Goal: Task Accomplishment & Management: Use online tool/utility

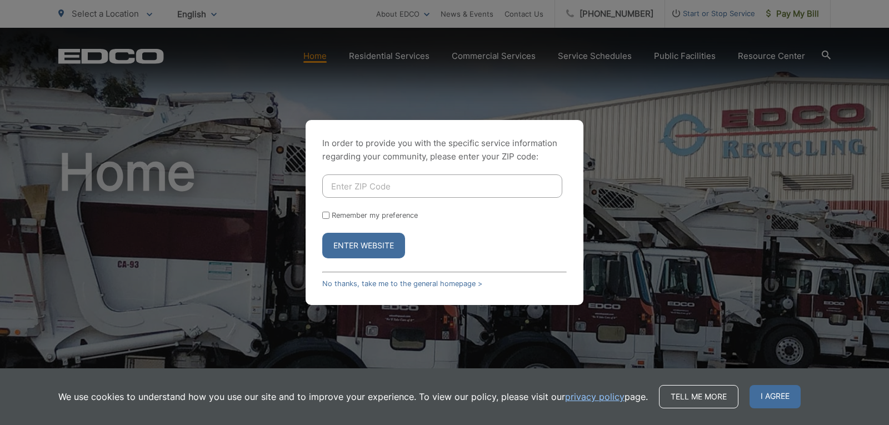
click at [370, 187] on input "Enter ZIP Code" at bounding box center [442, 185] width 240 height 23
type input "92078"
click at [327, 215] on input "Remember my preference" at bounding box center [325, 215] width 7 height 7
checkbox input "true"
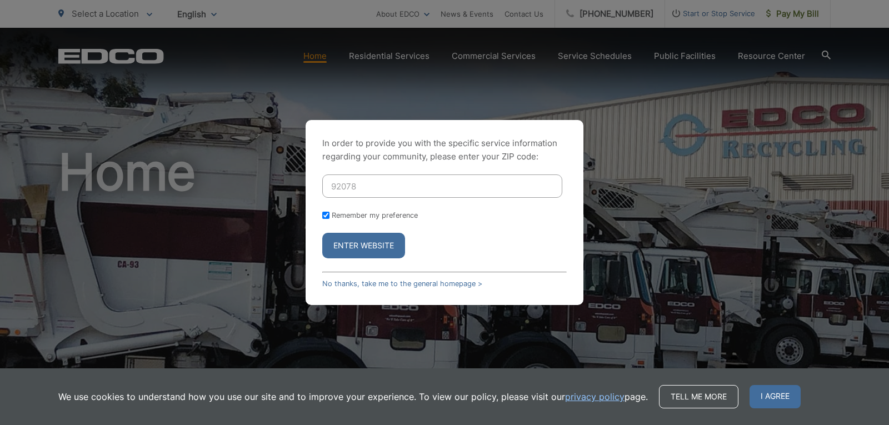
click at [344, 245] on button "Enter Website" at bounding box center [363, 246] width 83 height 26
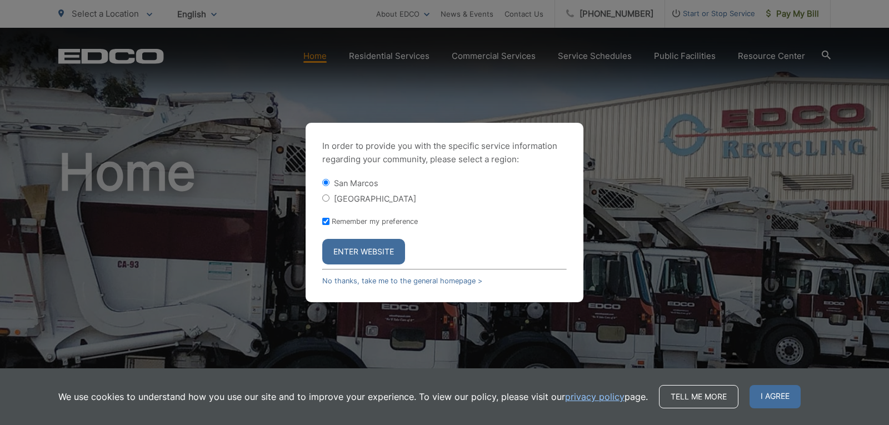
click at [357, 251] on button "Enter Website" at bounding box center [363, 252] width 83 height 26
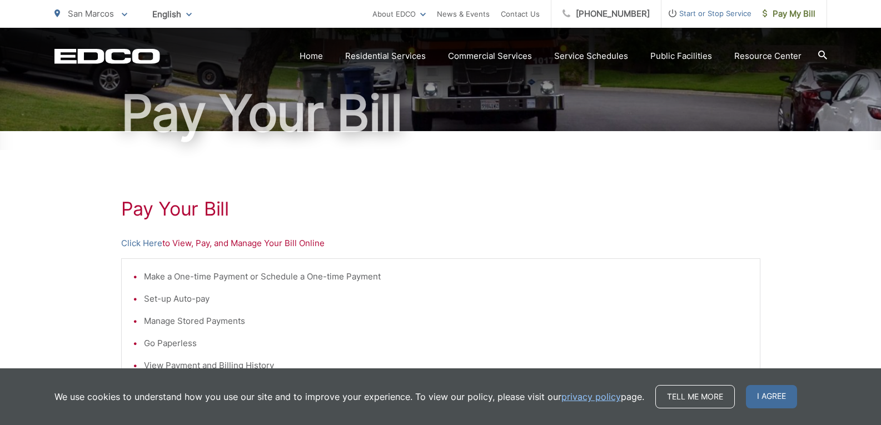
scroll to position [111, 0]
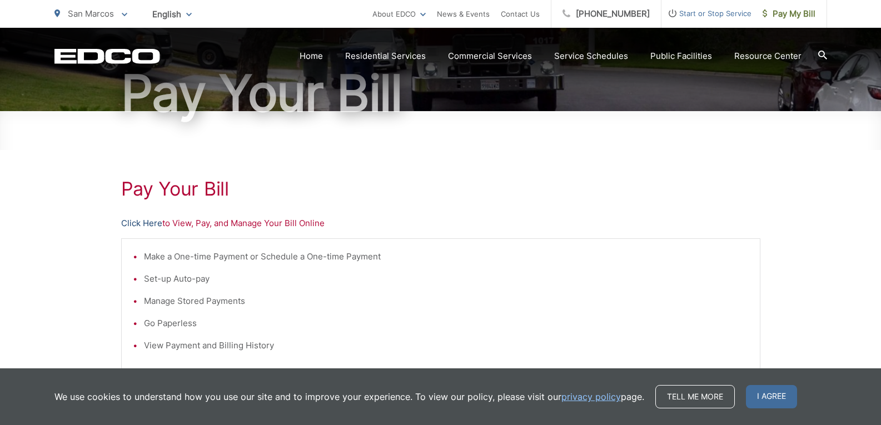
click at [147, 223] on link "Click Here" at bounding box center [141, 223] width 41 height 13
